Goal: Information Seeking & Learning: Understand process/instructions

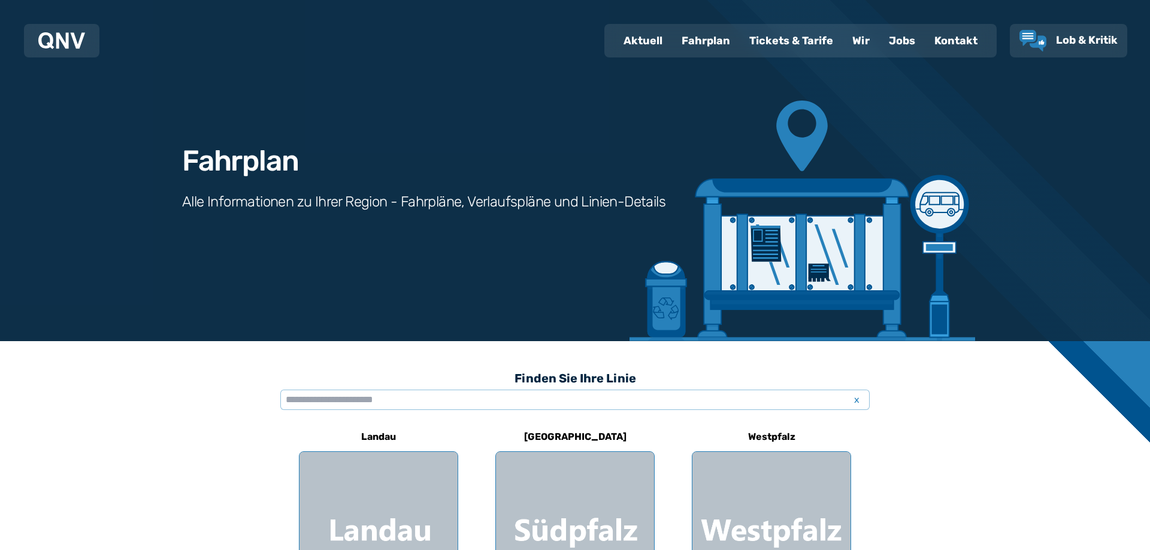
click at [446, 410] on div "Finden Sie Ihre Linie x" at bounding box center [574, 393] width 589 height 57
click at [441, 405] on input "text" at bounding box center [574, 400] width 589 height 20
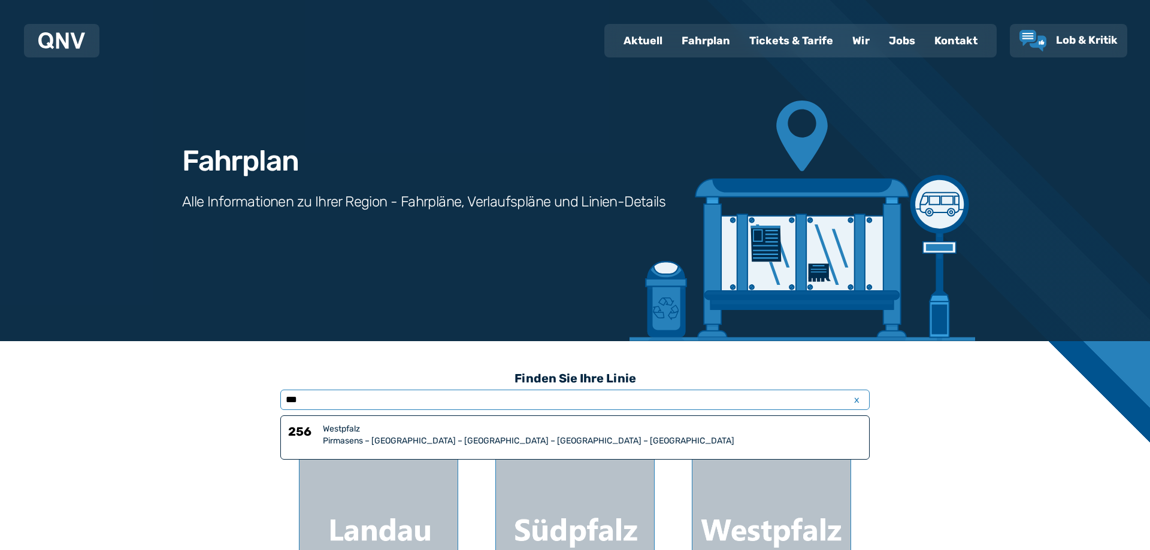
type input "***"
click at [443, 434] on div "Westpfalz" at bounding box center [592, 429] width 539 height 12
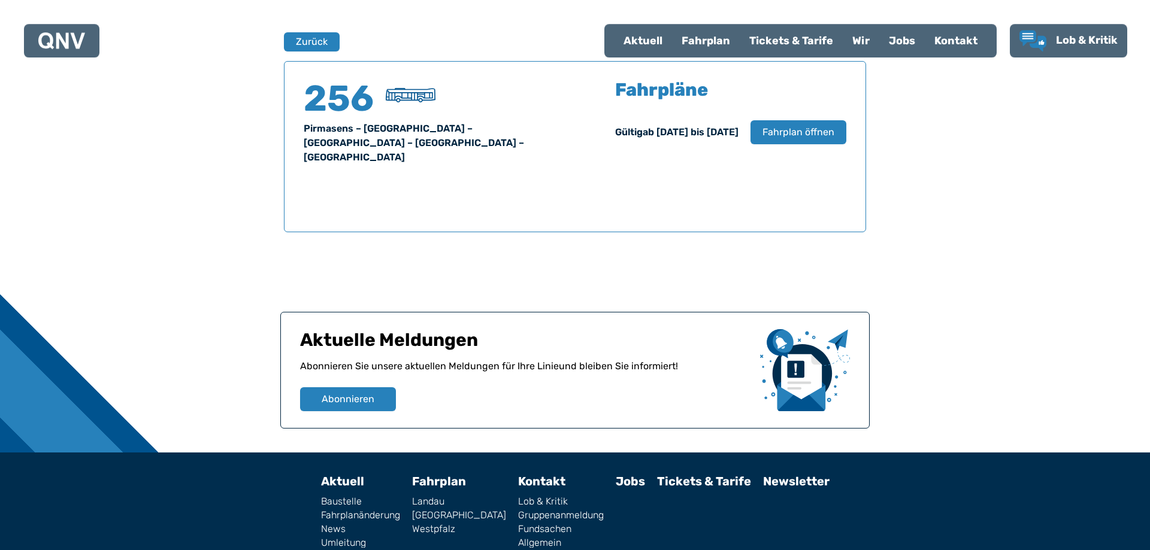
scroll to position [789, 0]
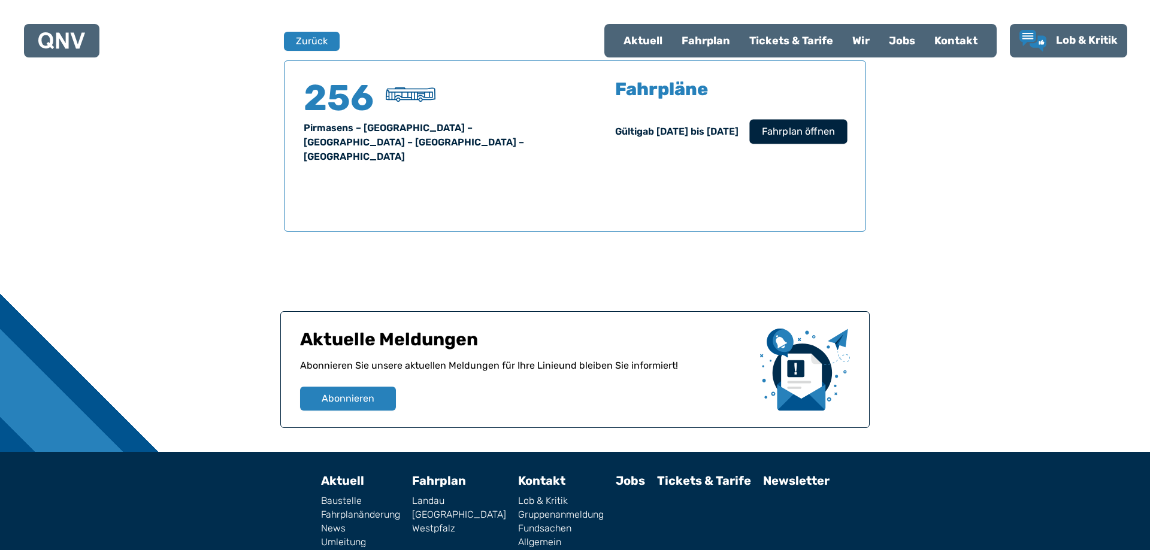
click at [798, 138] on span "Fahrplan öffnen" at bounding box center [798, 132] width 73 height 14
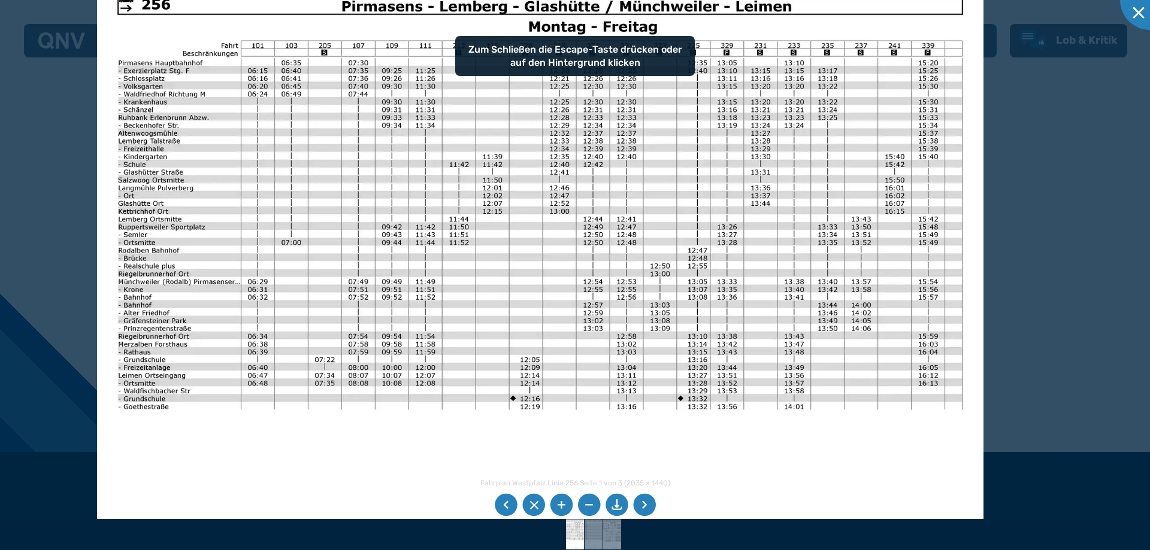
click at [423, 317] on img at bounding box center [540, 288] width 886 height 628
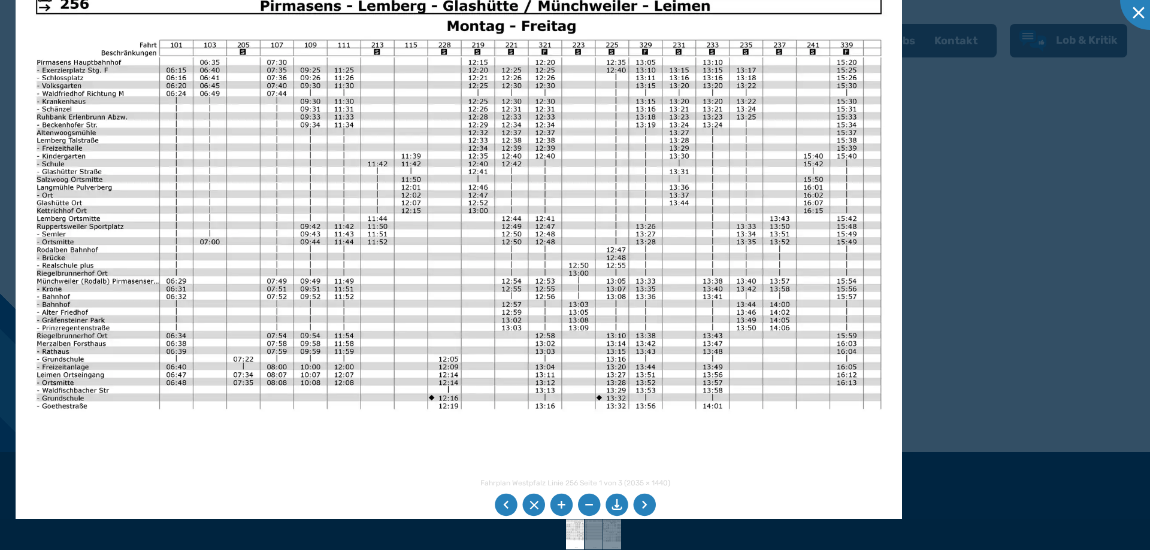
click at [547, 337] on img at bounding box center [459, 288] width 886 height 628
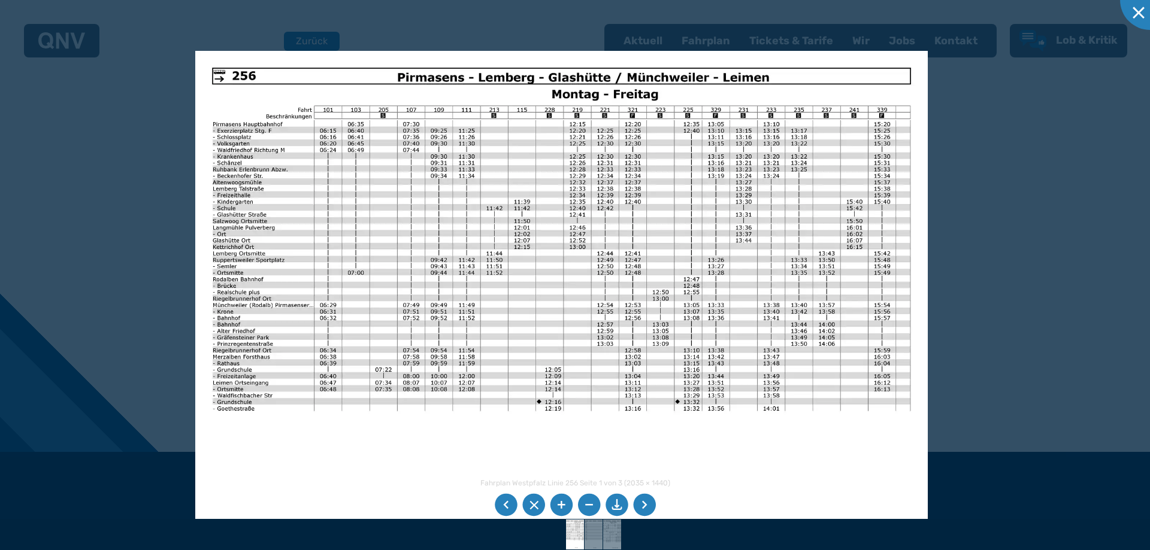
click at [813, 263] on img at bounding box center [561, 310] width 732 height 519
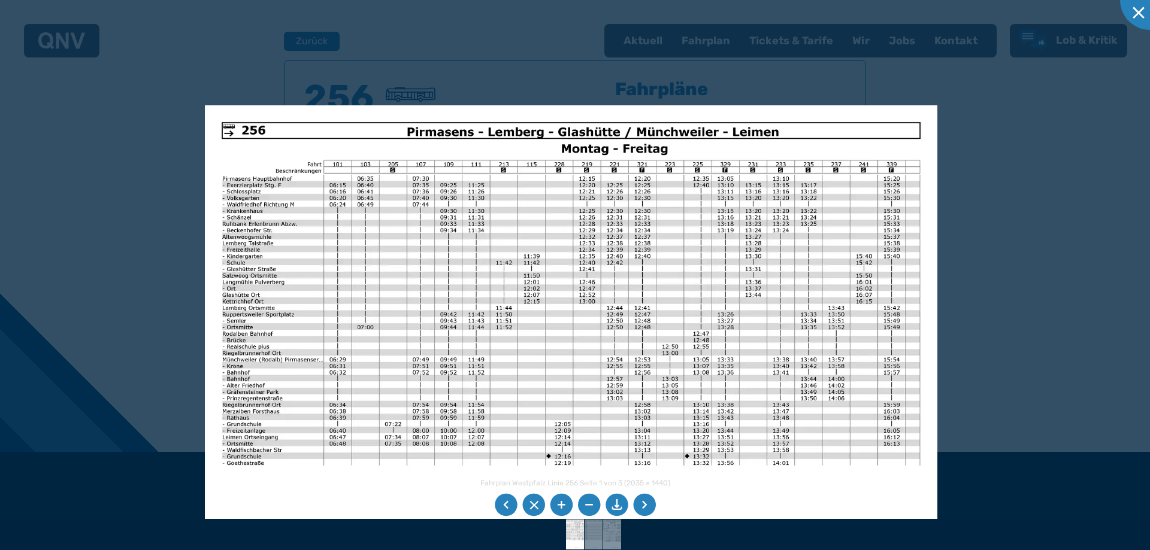
click at [813, 247] on img at bounding box center [571, 364] width 732 height 519
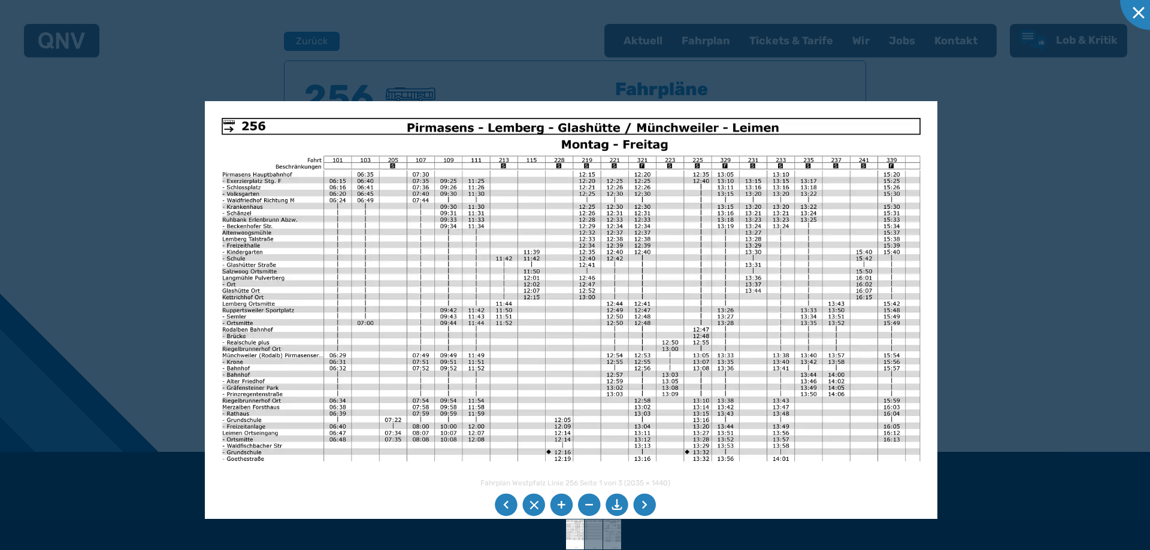
click at [1037, 141] on div at bounding box center [575, 275] width 1150 height 550
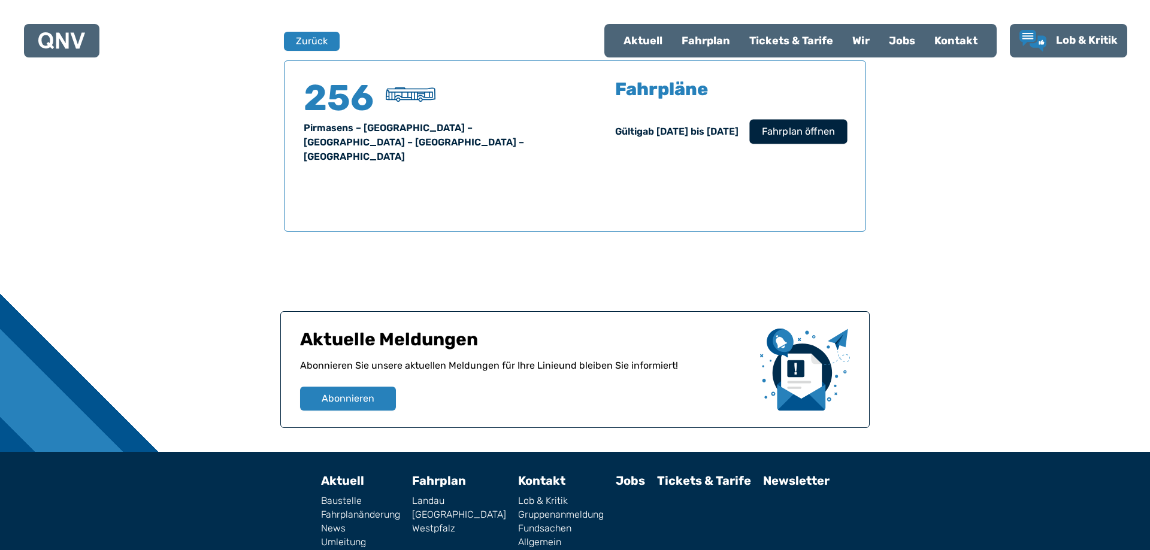
click at [793, 131] on span "Fahrplan öffnen" at bounding box center [798, 132] width 73 height 14
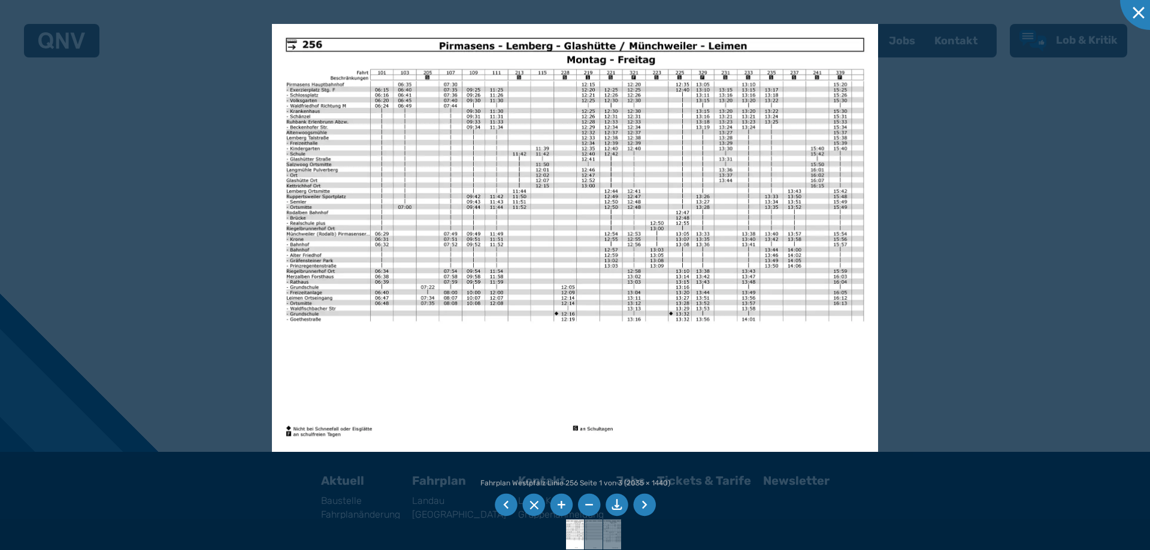
click at [647, 506] on li at bounding box center [644, 505] width 23 height 23
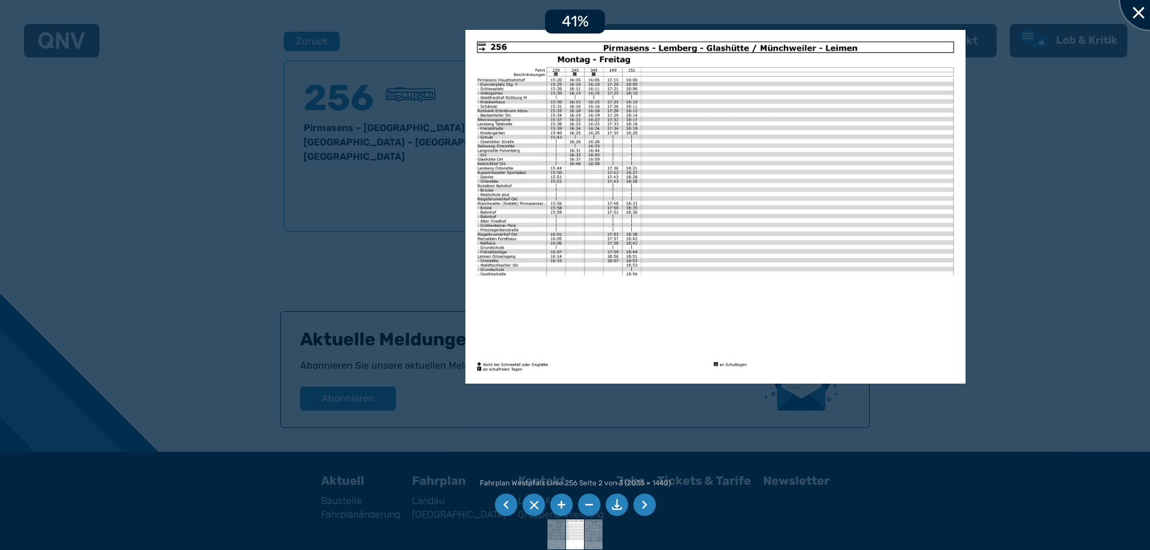
click at [1134, 8] on div at bounding box center [1150, 0] width 60 height 60
